Goal: Information Seeking & Learning: Learn about a topic

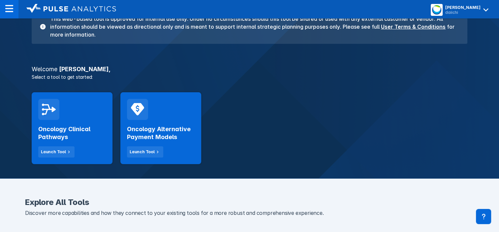
scroll to position [99, 0]
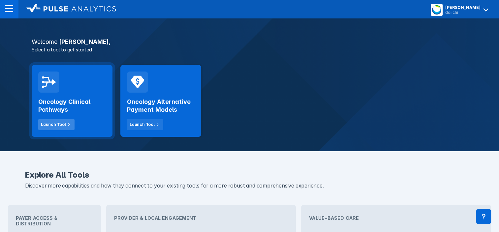
click at [57, 127] on div "Launch Tool" at bounding box center [53, 125] width 25 height 6
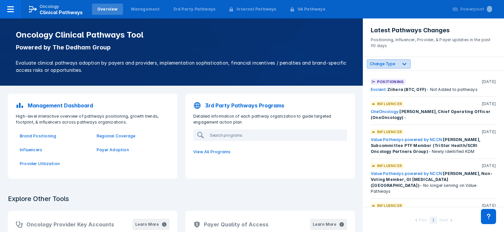
click at [402, 64] on icon at bounding box center [404, 64] width 4 height 2
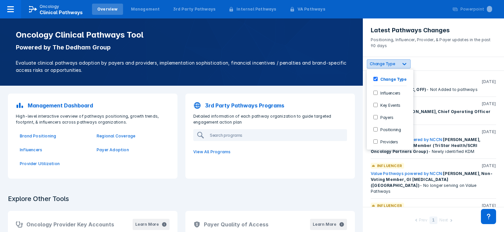
click at [402, 64] on icon at bounding box center [404, 64] width 4 height 2
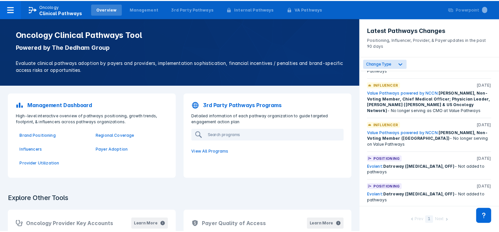
scroll to position [132, 0]
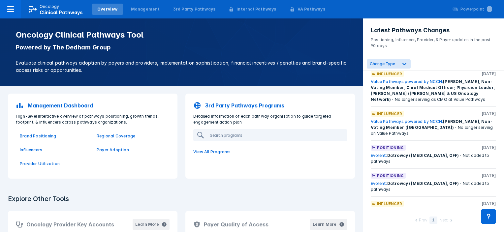
click at [383, 153] on link "Evolent:" at bounding box center [379, 155] width 16 height 5
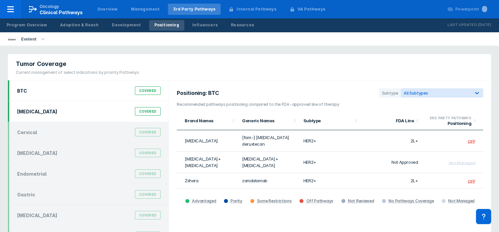
click at [72, 112] on div "[MEDICAL_DATA] Covered" at bounding box center [88, 111] width 151 height 13
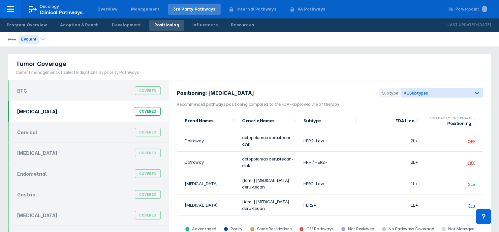
click at [31, 39] on div "Evolent" at bounding box center [28, 39] width 21 height 9
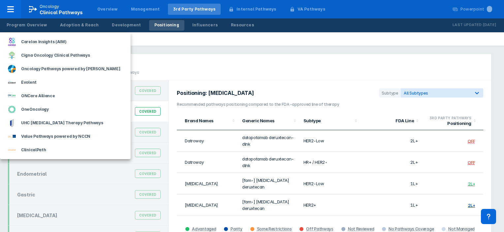
click at [196, 69] on div at bounding box center [252, 116] width 504 height 232
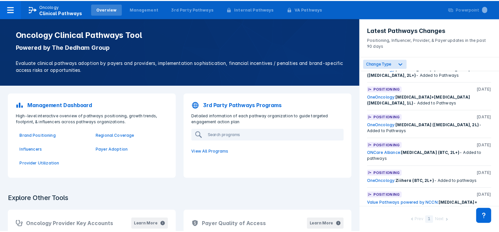
scroll to position [1022, 0]
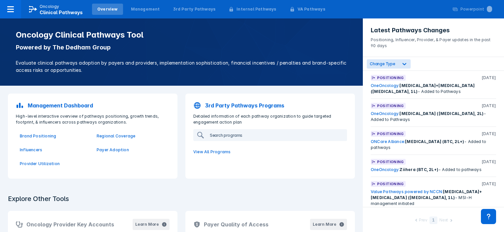
click at [218, 134] on input "search" at bounding box center [276, 135] width 139 height 11
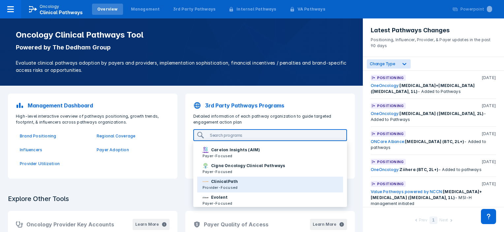
click at [217, 187] on p "Provider-Focused" at bounding box center [219, 188] width 35 height 6
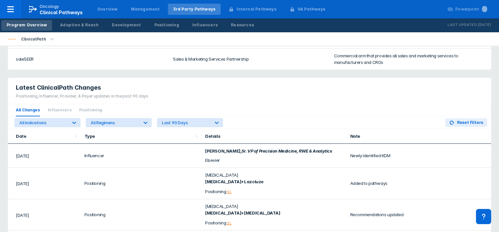
scroll to position [390, 0]
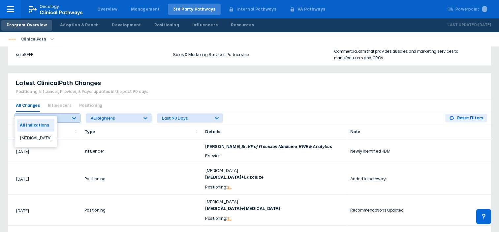
click at [75, 115] on icon at bounding box center [74, 118] width 7 height 7
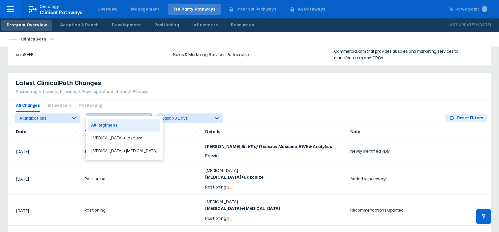
click at [147, 115] on icon at bounding box center [145, 118] width 7 height 7
click at [213, 112] on div at bounding box center [217, 118] width 12 height 12
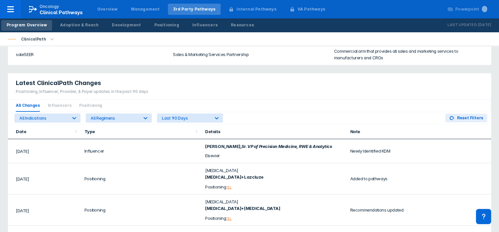
click at [232, 89] on div "Latest ClinicalPath Changes Positioning, Influencer, Provider, & Payer updates …" at bounding box center [249, 86] width 483 height 26
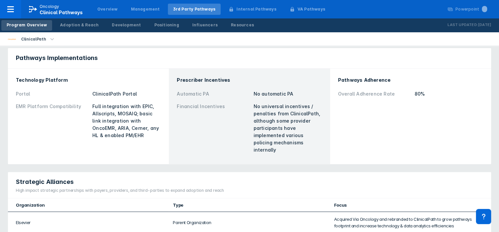
scroll to position [160, 0]
